Goal: Transaction & Acquisition: Purchase product/service

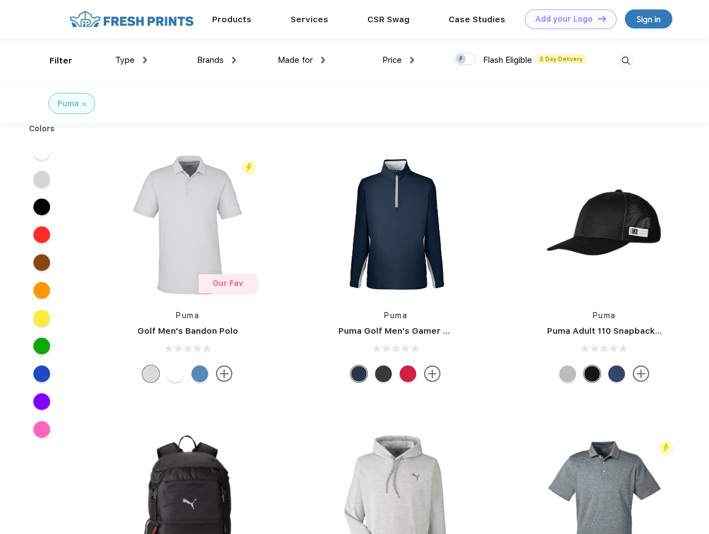
click at [567, 19] on link "Add your Logo Design Tool" at bounding box center [571, 18] width 92 height 19
click at [0, 0] on div "Design Tool" at bounding box center [0, 0] width 0 height 0
click at [597, 18] on link "Add your Logo Design Tool" at bounding box center [571, 18] width 92 height 19
click at [53, 61] on div "Filter" at bounding box center [61, 61] width 23 height 13
click at [131, 60] on span "Type" at bounding box center [124, 60] width 19 height 10
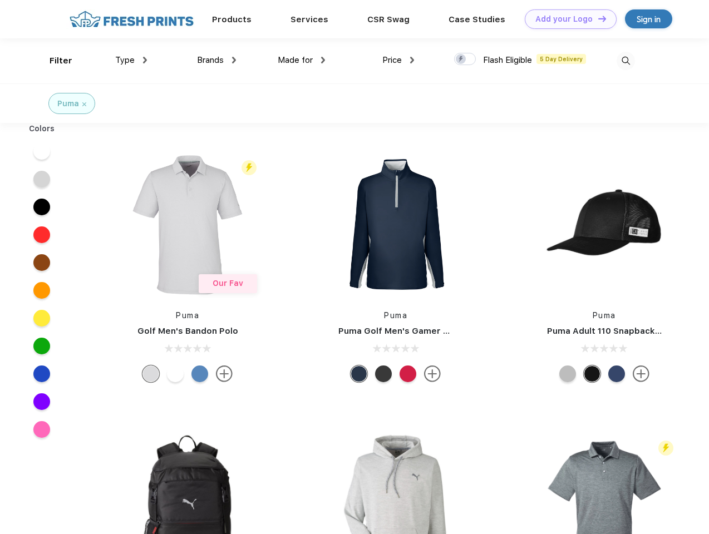
click at [217, 60] on span "Brands" at bounding box center [210, 60] width 27 height 10
click at [302, 60] on span "Made for" at bounding box center [295, 60] width 35 height 10
click at [398, 60] on span "Price" at bounding box center [391, 60] width 19 height 10
click at [465, 60] on div at bounding box center [465, 59] width 22 height 12
click at [461, 60] on input "checkbox" at bounding box center [457, 55] width 7 height 7
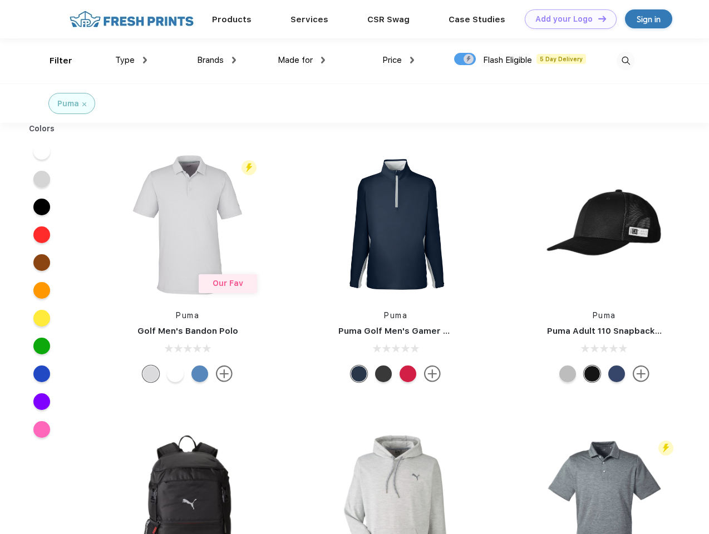
click at [626, 61] on img at bounding box center [626, 61] width 18 height 18
